Goal: Information Seeking & Learning: Understand process/instructions

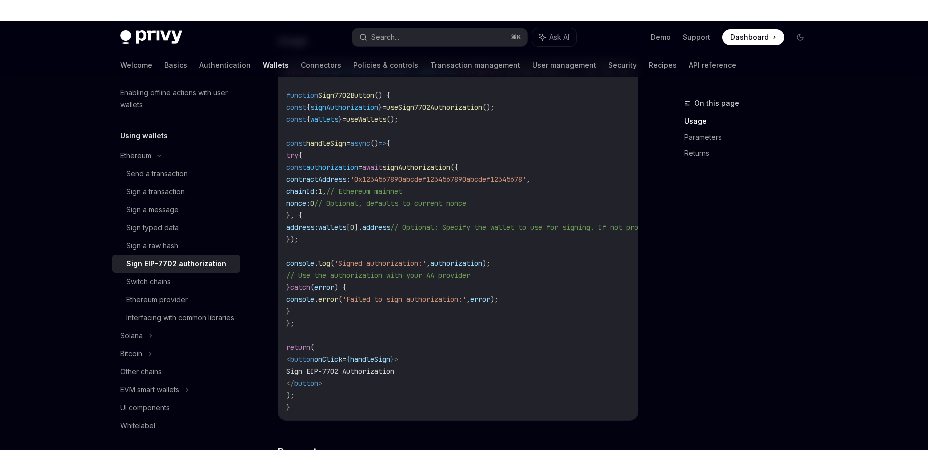
scroll to position [400, 0]
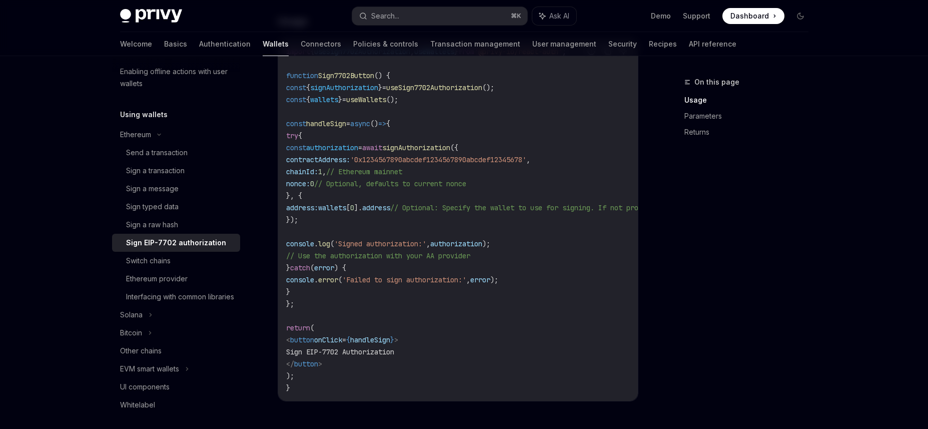
type textarea "*"
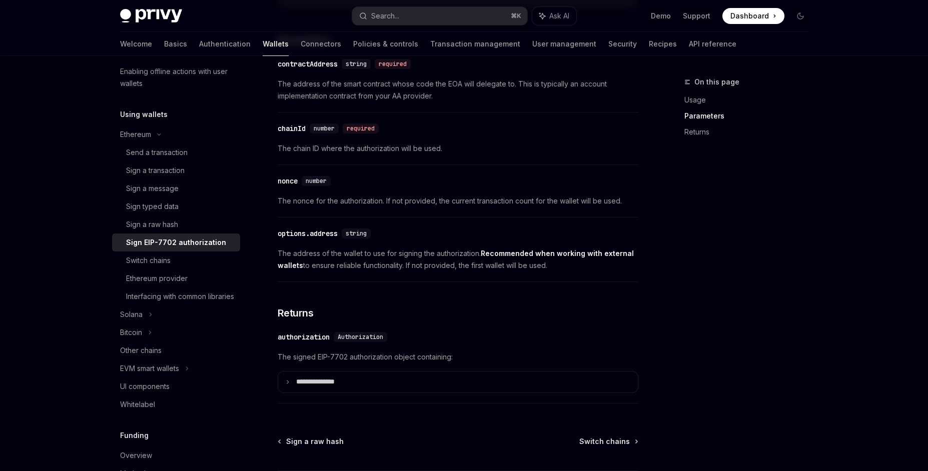
scroll to position [884, 0]
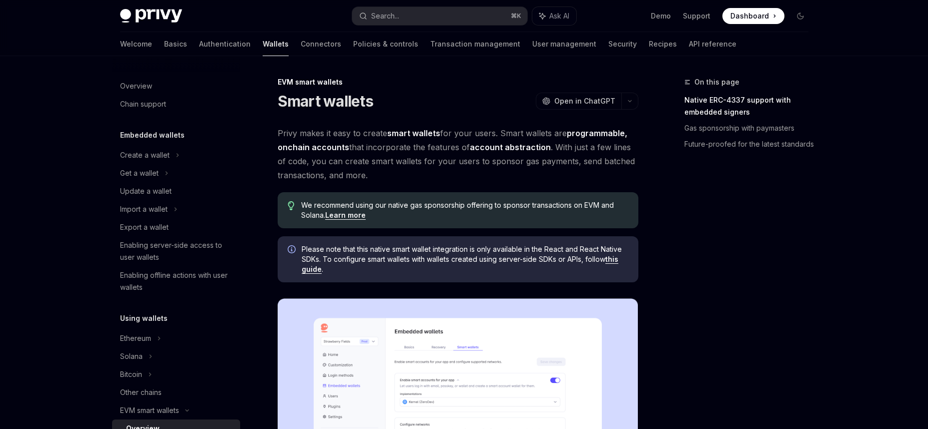
scroll to position [186, 0]
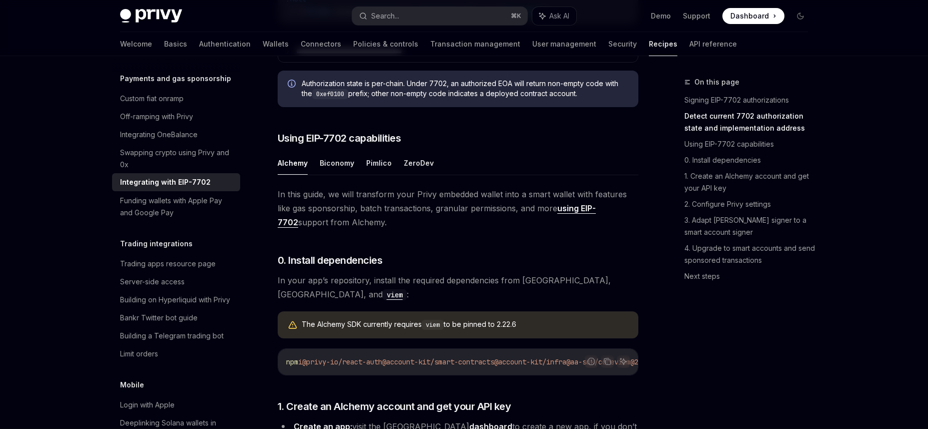
scroll to position [600, 0]
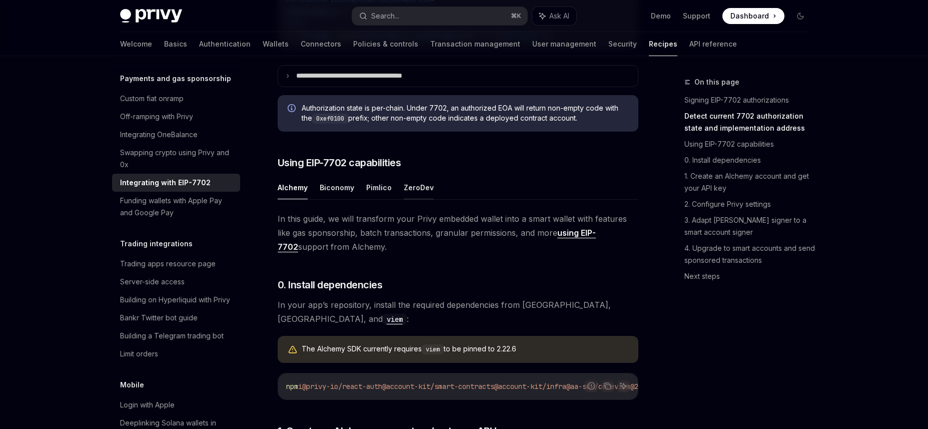
click at [418, 199] on button "ZeroDev" at bounding box center [419, 188] width 30 height 24
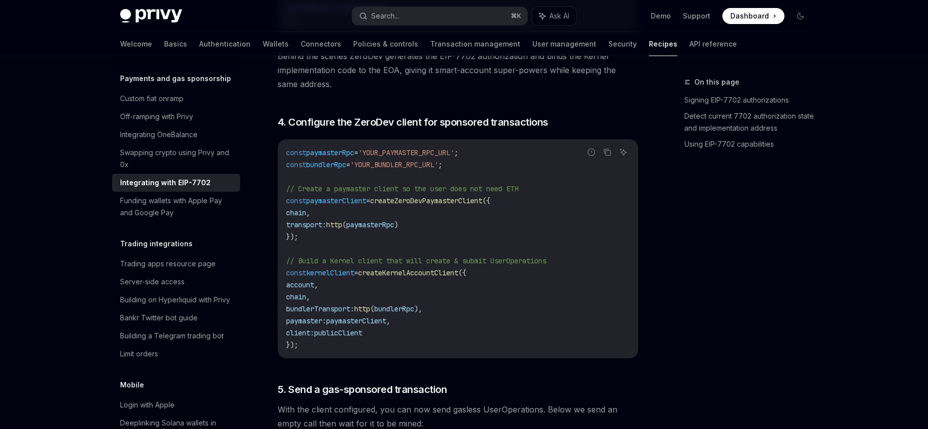
scroll to position [1969, 0]
click at [458, 275] on span "createKernelAccountClient" at bounding box center [408, 270] width 100 height 9
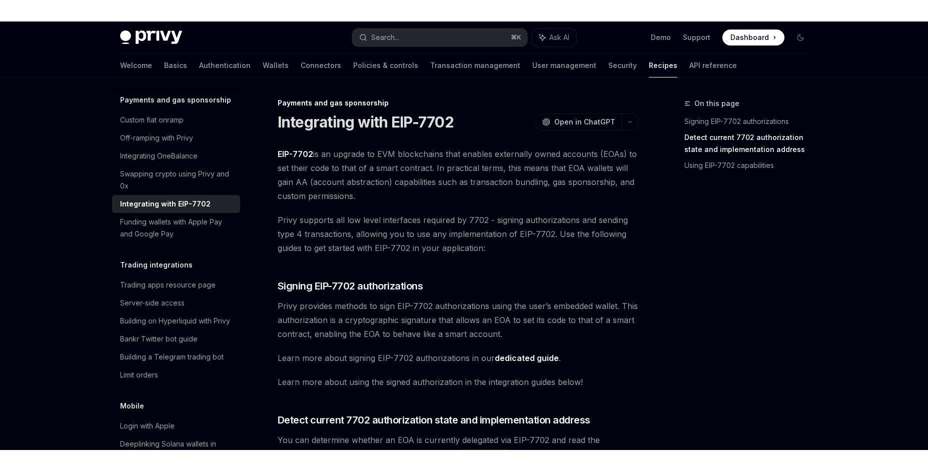
scroll to position [0, 0]
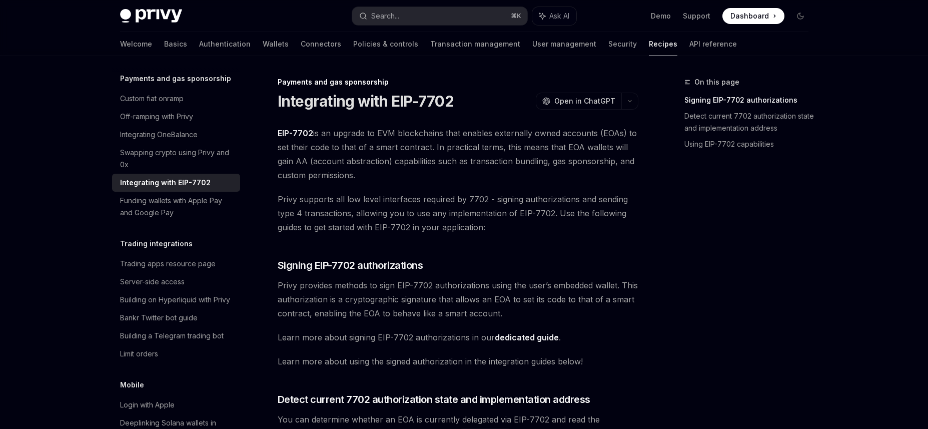
type textarea "*"
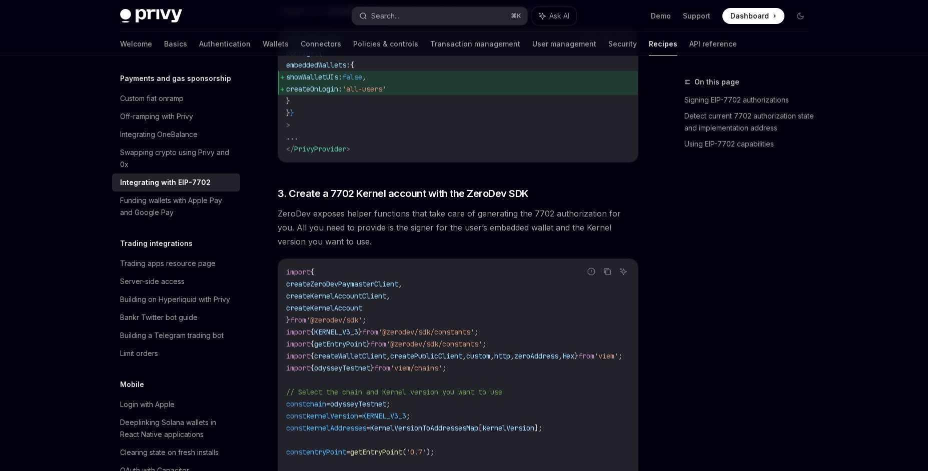
scroll to position [1169, 0]
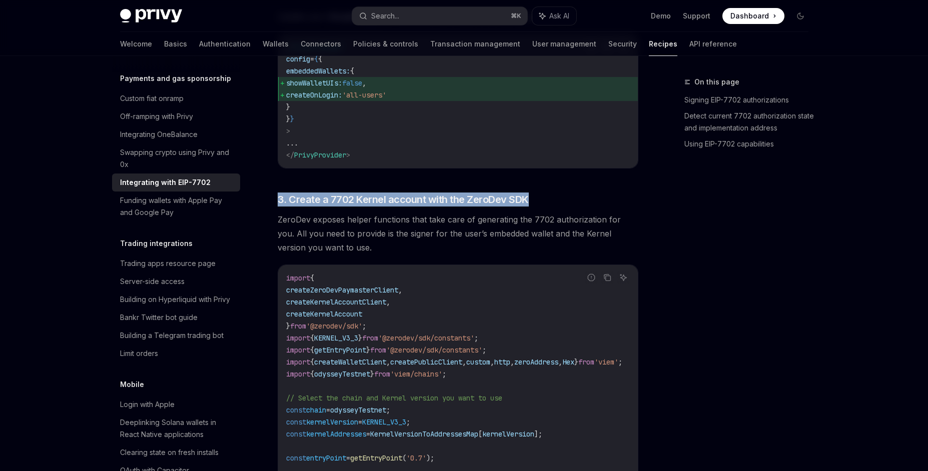
drag, startPoint x: 531, startPoint y: 198, endPoint x: 271, endPoint y: 195, distance: 260.1
copy h3 "3. Create a 7702 Kernel account with the ZeroDev SDK"
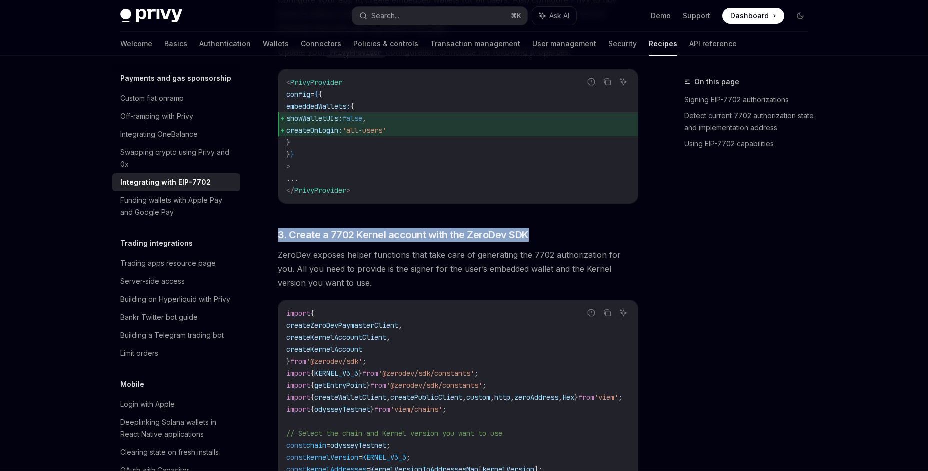
scroll to position [1128, 0]
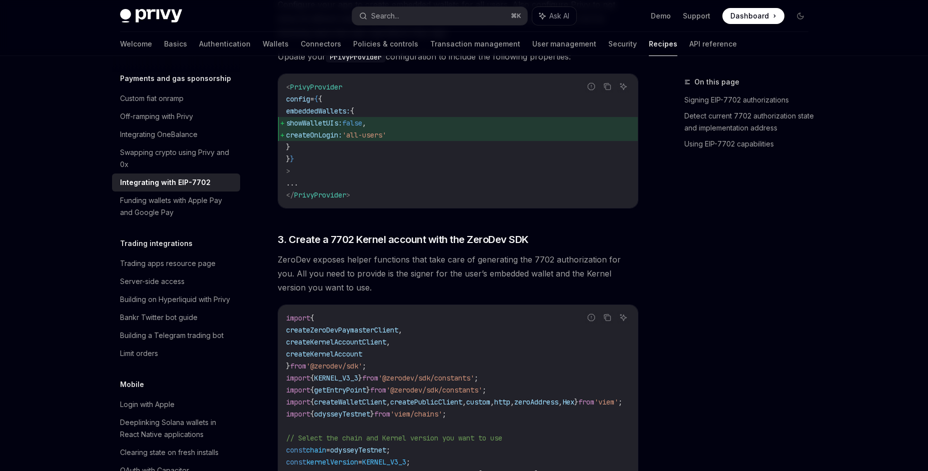
click at [465, 172] on code "< PrivyProvider config = { { embeddedWallets: { showWalletUIs: false , createOn…" at bounding box center [458, 141] width 344 height 120
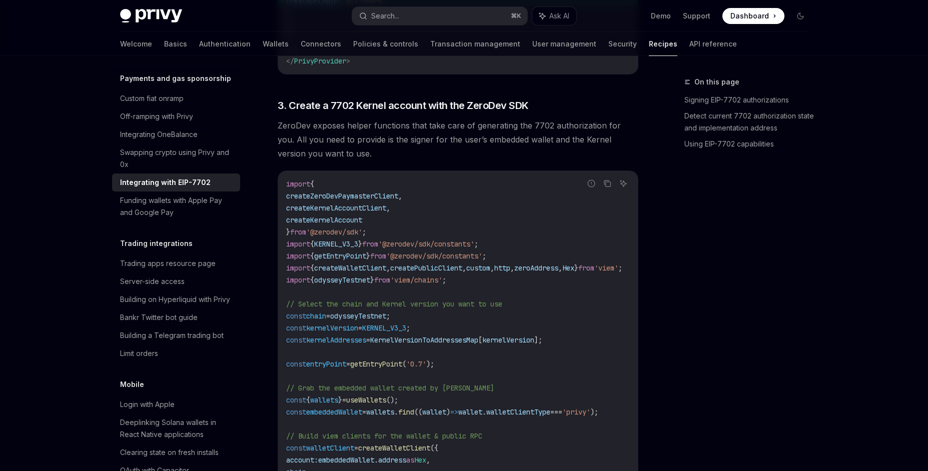
scroll to position [1281, 0]
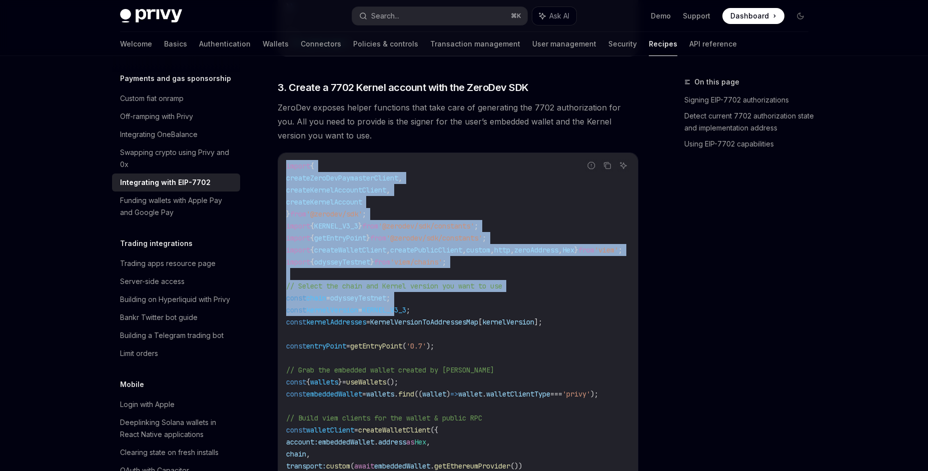
drag, startPoint x: 286, startPoint y: 162, endPoint x: 409, endPoint y: 309, distance: 192.1
click at [409, 309] on div "import { createZeroDevPaymasterClient , createKernelAccountClient , createKerne…" at bounding box center [458, 436] width 360 height 566
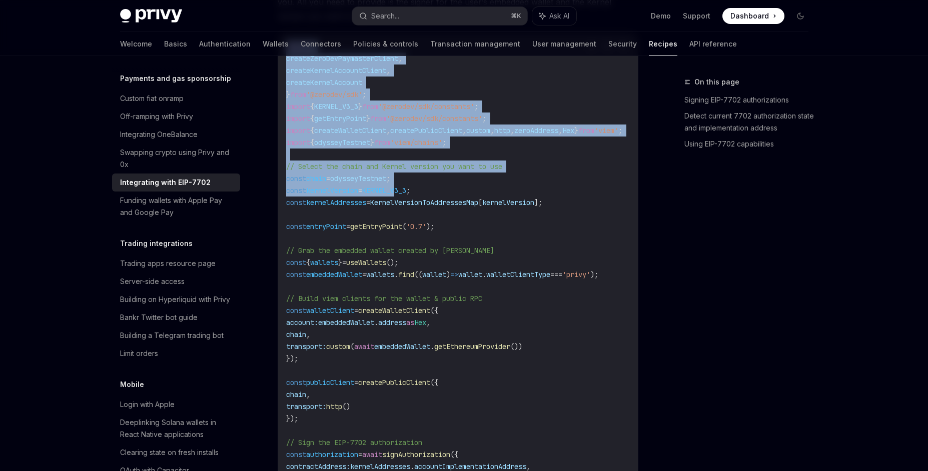
scroll to position [1217, 0]
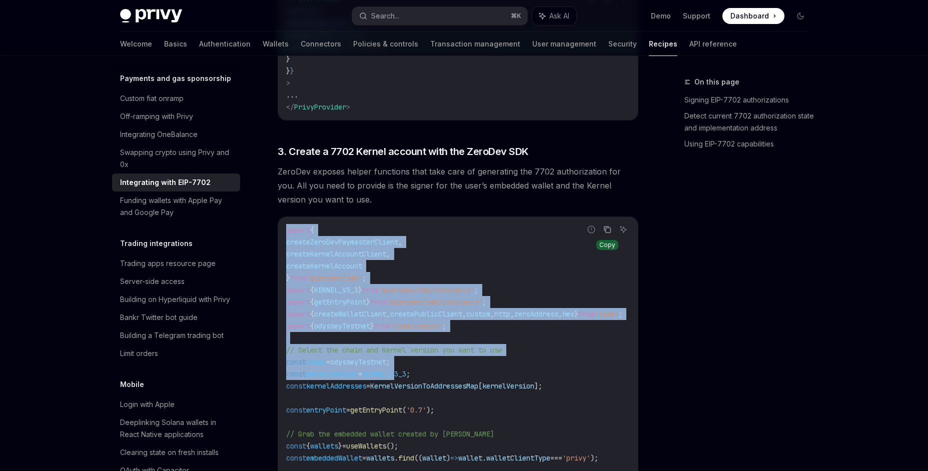
click at [605, 231] on icon "Copy the contents from the code block" at bounding box center [606, 228] width 5 height 5
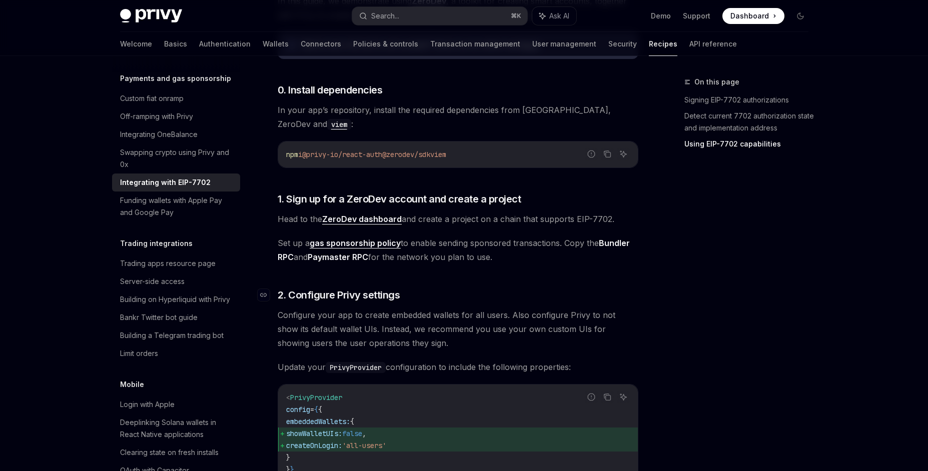
scroll to position [816, 0]
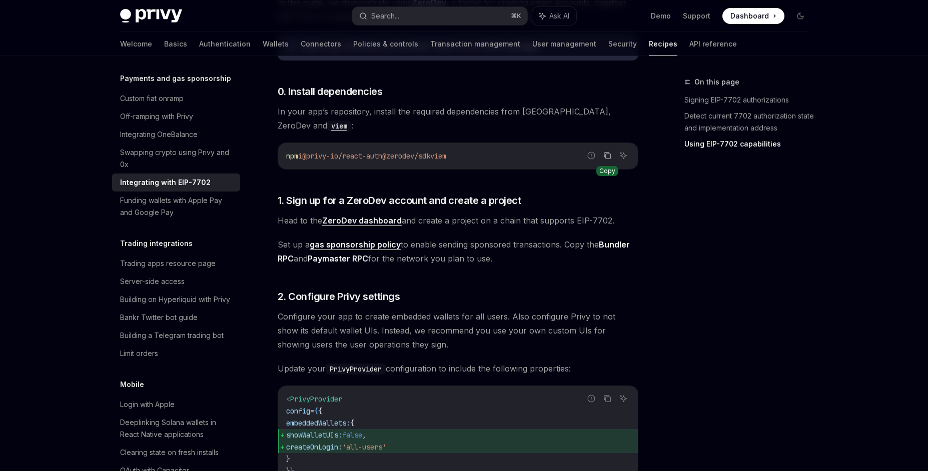
click at [606, 157] on icon "Copy the contents from the code block" at bounding box center [607, 156] width 8 height 8
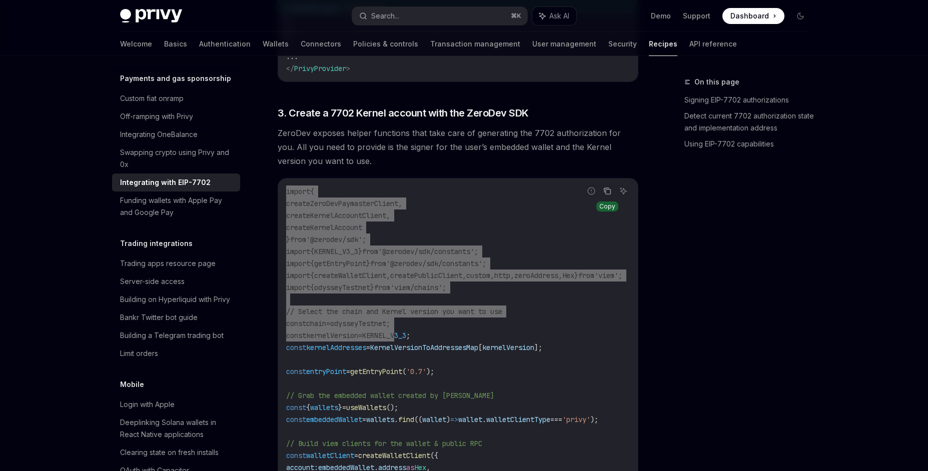
scroll to position [1257, 0]
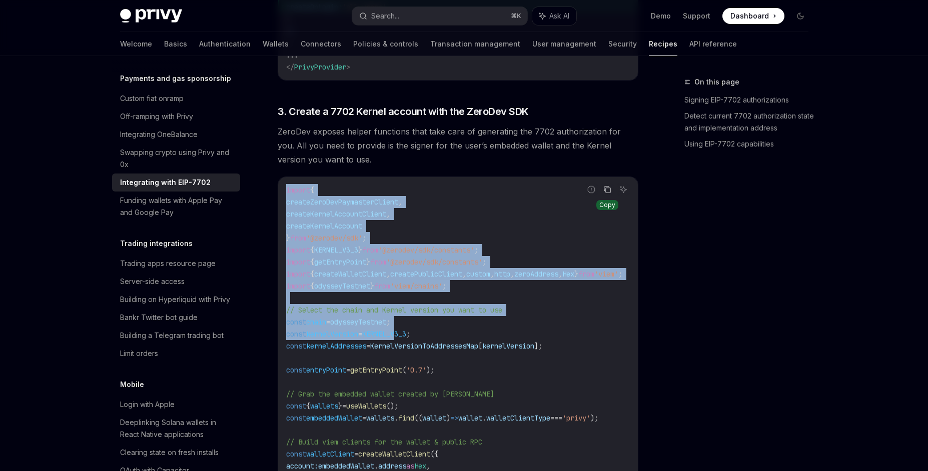
click at [466, 232] on code "import { createZeroDevPaymasterClient , createKernelAccountClient , createKerne…" at bounding box center [466, 460] width 360 height 552
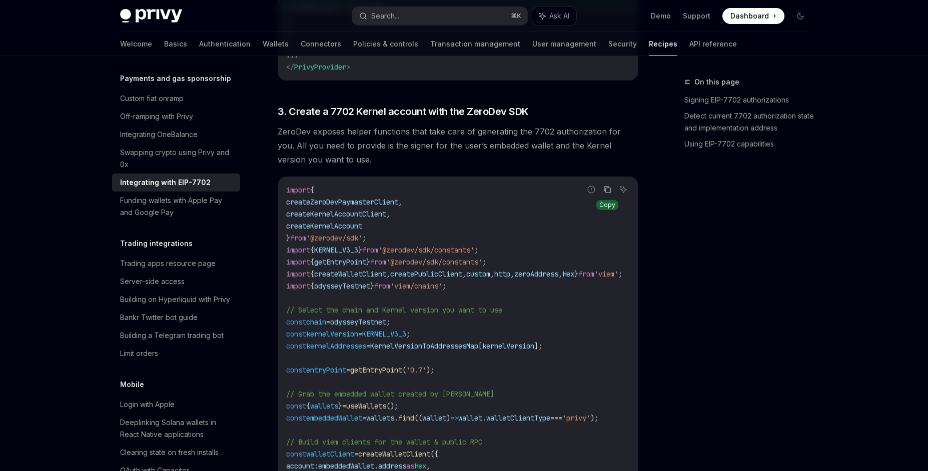
click at [410, 249] on span "'@zerodev/sdk/constants'" at bounding box center [426, 250] width 96 height 9
drag, startPoint x: 505, startPoint y: 249, endPoint x: 281, endPoint y: 251, distance: 223.6
click at [281, 251] on div "import { createZeroDevPaymasterClient , createKernelAccountClient , createKerne…" at bounding box center [458, 460] width 360 height 566
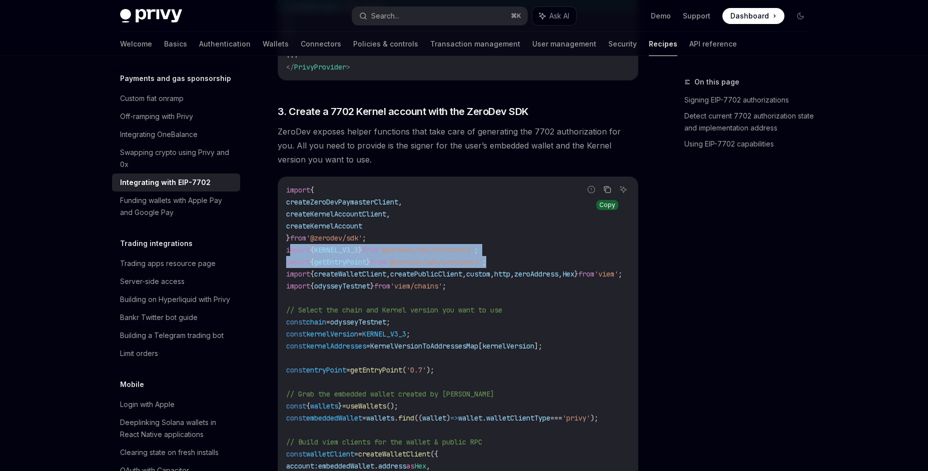
drag, startPoint x: 522, startPoint y: 259, endPoint x: 289, endPoint y: 251, distance: 233.7
click at [289, 251] on code "import { createZeroDevPaymasterClient , createKernelAccountClient , createKerne…" at bounding box center [466, 460] width 360 height 552
click at [358, 254] on span "KERNEL_V3_3" at bounding box center [336, 250] width 44 height 9
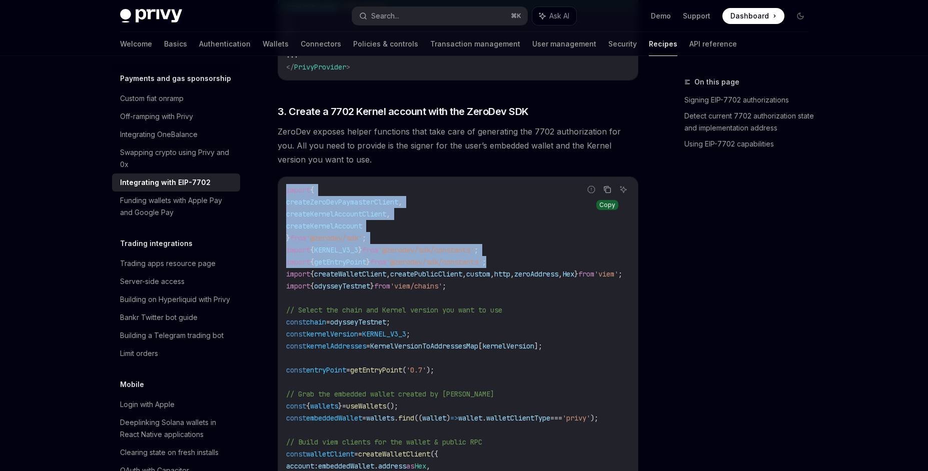
drag, startPoint x: 514, startPoint y: 261, endPoint x: 280, endPoint y: 193, distance: 244.1
click at [280, 193] on div "import { createZeroDevPaymasterClient , createKernelAccountClient , createKerne…" at bounding box center [458, 460] width 360 height 566
copy code "import { createZeroDevPaymasterClient , createKernelAccountClient , createKerne…"
click at [607, 190] on icon "Copy the contents from the code block" at bounding box center [607, 190] width 8 height 8
click at [466, 206] on code "import { createZeroDevPaymasterClient , createKernelAccountClient , createKerne…" at bounding box center [466, 460] width 360 height 552
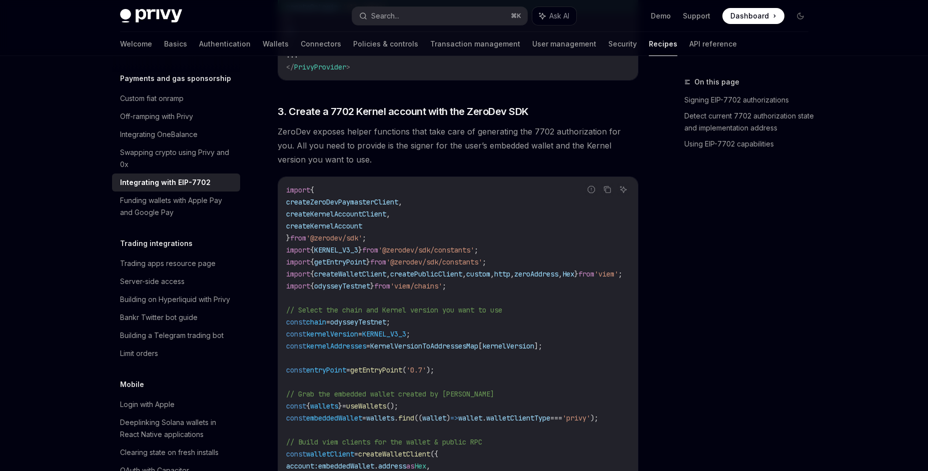
click at [358, 203] on span "createZeroDevPaymasterClient" at bounding box center [342, 202] width 112 height 9
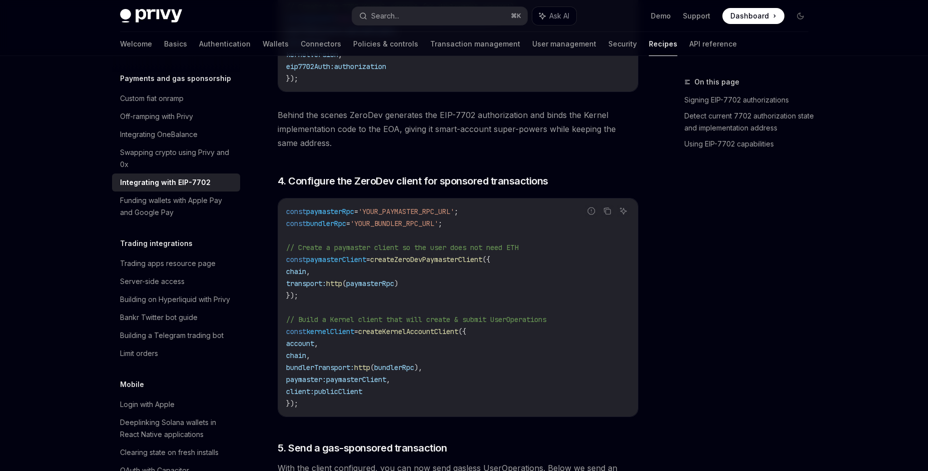
scroll to position [1913, 0]
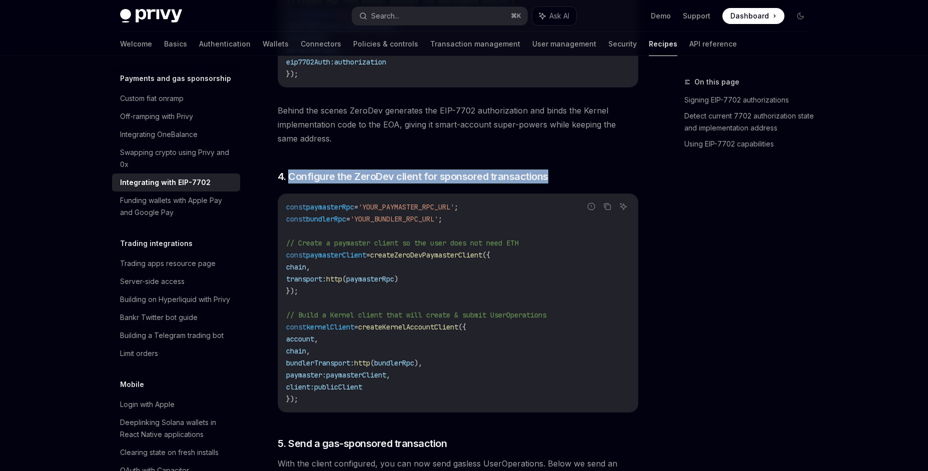
drag, startPoint x: 309, startPoint y: 406, endPoint x: 290, endPoint y: 182, distance: 224.9
click at [290, 194] on div "const paymasterRpc = 'YOUR_PAYMASTER_RPC_URL' ; const bundlerRpc = 'YOUR_BUNDLE…" at bounding box center [458, 303] width 360 height 218
copy span "Configure the ZeroDev client for sponsored transactions"
